Goal: Task Accomplishment & Management: Use online tool/utility

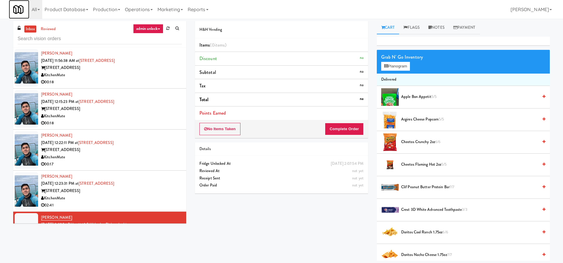
click at [21, 6] on img at bounding box center [18, 9] width 10 height 10
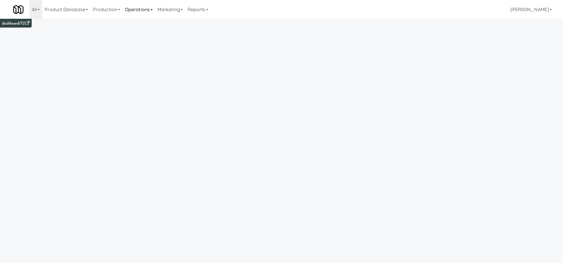
click at [135, 6] on link "Operations" at bounding box center [139, 9] width 33 height 19
click at [104, 10] on link "Production" at bounding box center [107, 9] width 32 height 19
click at [81, 8] on link "Product Database" at bounding box center [66, 9] width 48 height 19
click at [181, 10] on link "Marketing" at bounding box center [170, 9] width 30 height 19
click at [210, 10] on link "Reports" at bounding box center [198, 9] width 26 height 19
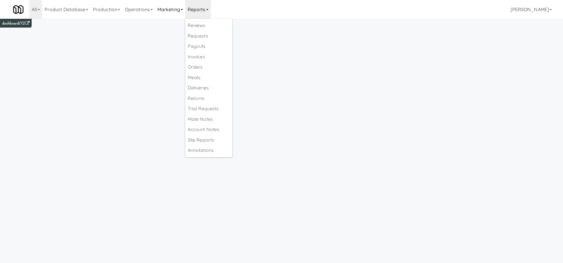
click at [180, 11] on link "Marketing" at bounding box center [170, 9] width 30 height 19
click at [148, 9] on link "Operations" at bounding box center [139, 9] width 33 height 19
click at [107, 4] on link "Production" at bounding box center [107, 9] width 32 height 19
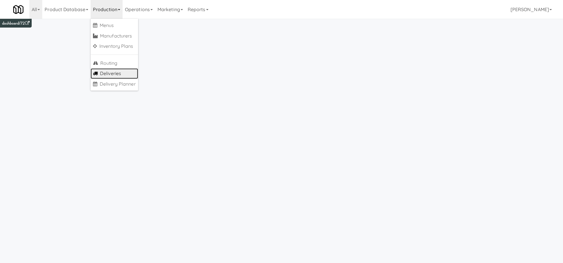
click at [119, 71] on link "Deliveries" at bounding box center [115, 73] width 48 height 11
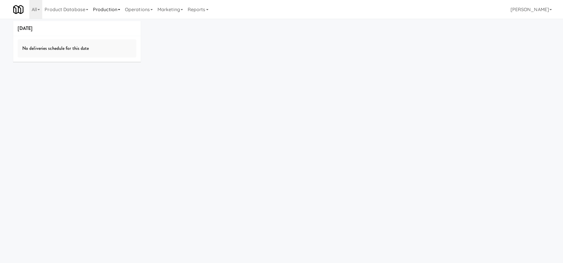
click at [116, 8] on link "Production" at bounding box center [107, 9] width 32 height 19
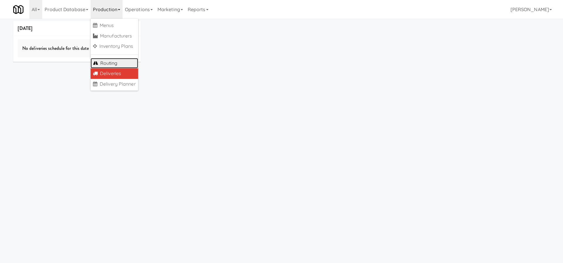
click at [126, 65] on link "Routing" at bounding box center [115, 63] width 48 height 11
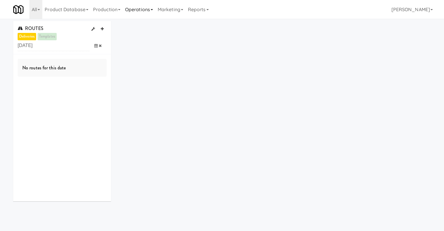
click at [133, 9] on link "Operations" at bounding box center [139, 9] width 33 height 19
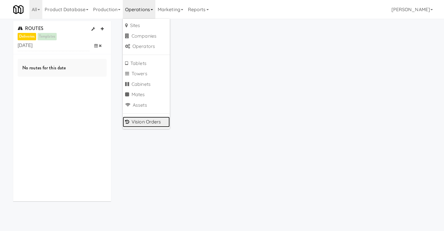
click at [146, 120] on link "Vision Orders" at bounding box center [146, 121] width 47 height 11
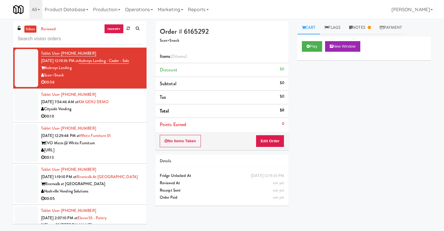
click at [114, 28] on link "recent" at bounding box center [113, 28] width 19 height 9
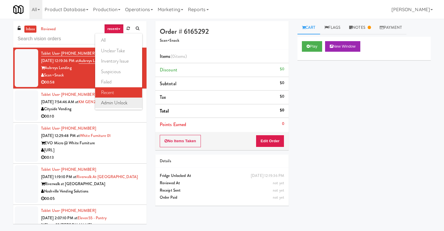
click at [117, 99] on link "admin unlock" at bounding box center [118, 102] width 47 height 11
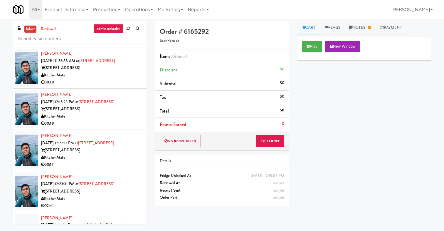
scroll to position [111, 0]
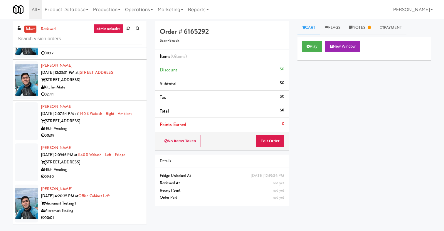
click at [108, 212] on div "Micromart Testing" at bounding box center [91, 210] width 101 height 7
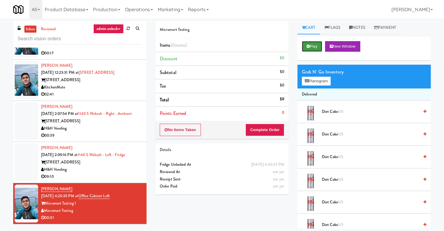
click at [314, 44] on button "Play" at bounding box center [312, 46] width 20 height 11
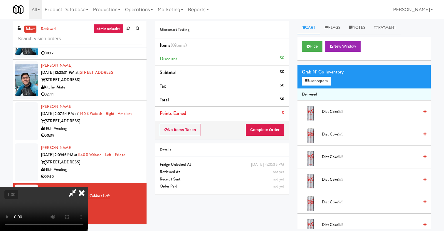
click at [88, 187] on icon at bounding box center [81, 193] width 13 height 12
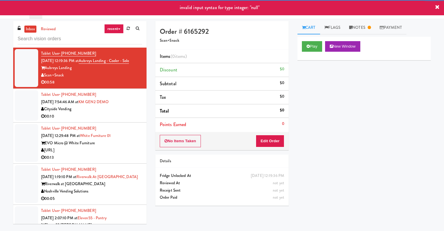
click at [116, 28] on link "recent" at bounding box center [113, 28] width 19 height 9
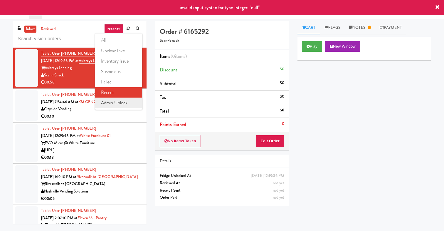
click at [122, 104] on link "admin unlock" at bounding box center [118, 102] width 47 height 11
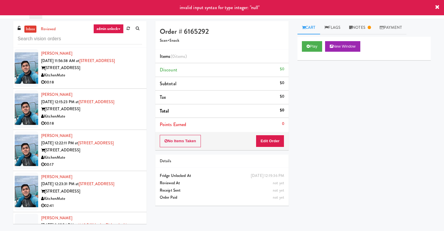
scroll to position [194, 0]
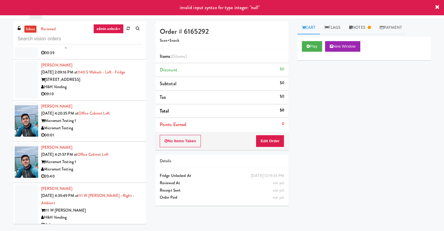
click at [109, 214] on div "H&H Vending" at bounding box center [91, 217] width 101 height 7
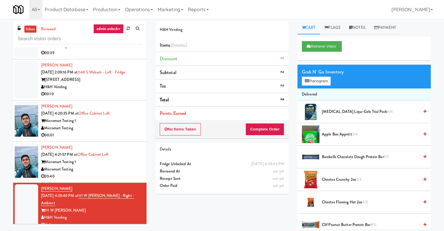
click at [211, 216] on div "H&H Vending Items (0 items ) Discount na Subtotal na Tax na Total na Points Ear…" at bounding box center [293, 124] width 284 height 207
click at [119, 174] on div "20:40" at bounding box center [91, 175] width 101 height 7
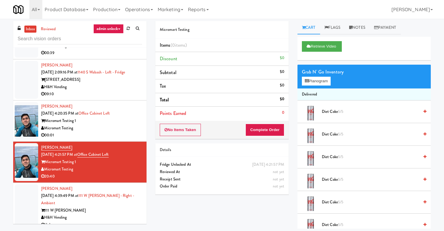
click at [107, 127] on div "Micromart Testing" at bounding box center [91, 127] width 101 height 7
